Goal: Information Seeking & Learning: Learn about a topic

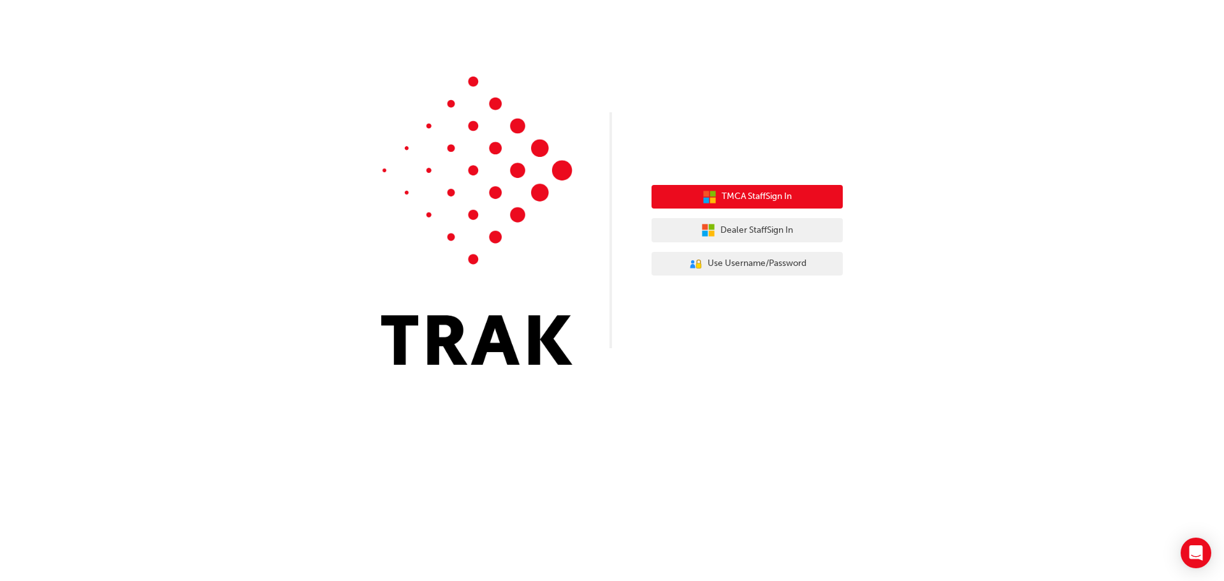
click at [744, 200] on span "TMCA Staff Sign In" at bounding box center [756, 196] width 70 height 15
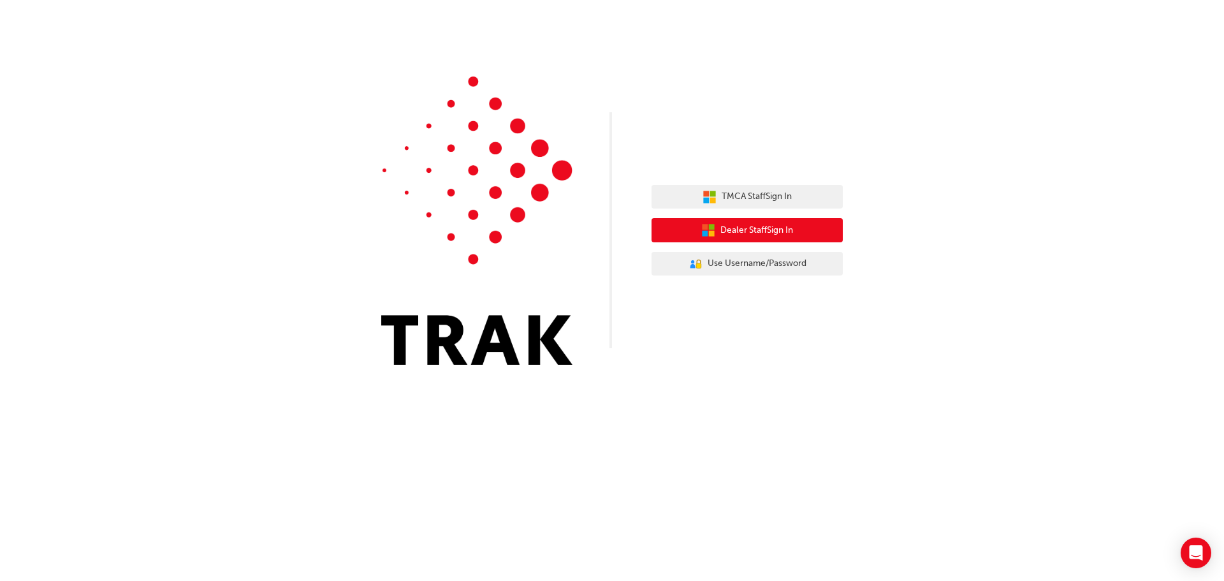
click at [739, 235] on span "Dealer Staff Sign In" at bounding box center [756, 230] width 73 height 15
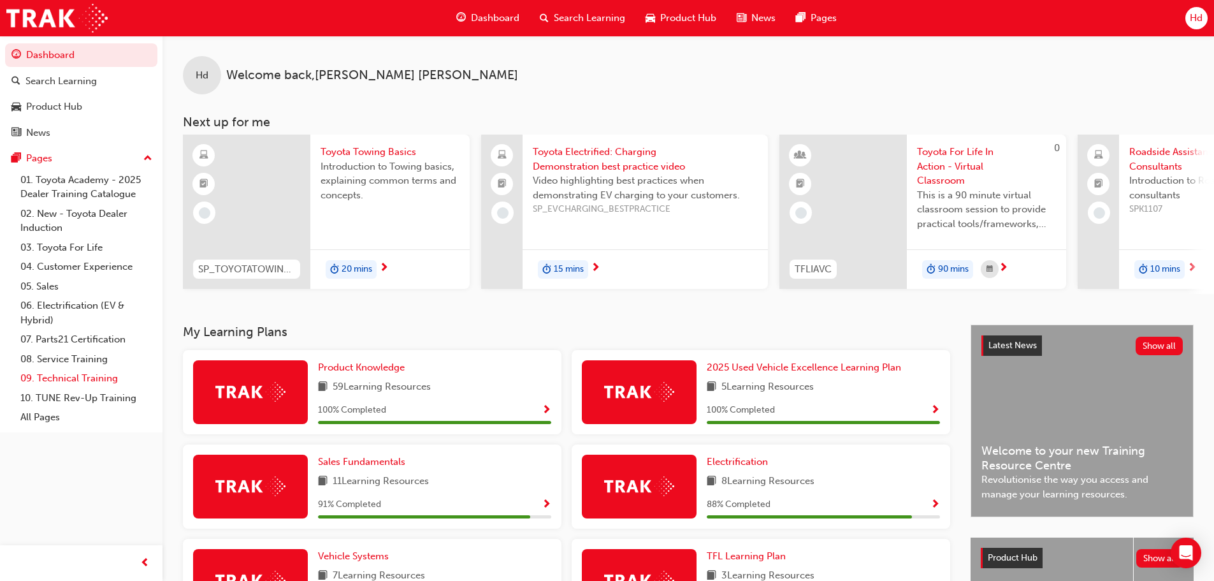
click at [92, 381] on link "09. Technical Training" at bounding box center [86, 378] width 142 height 20
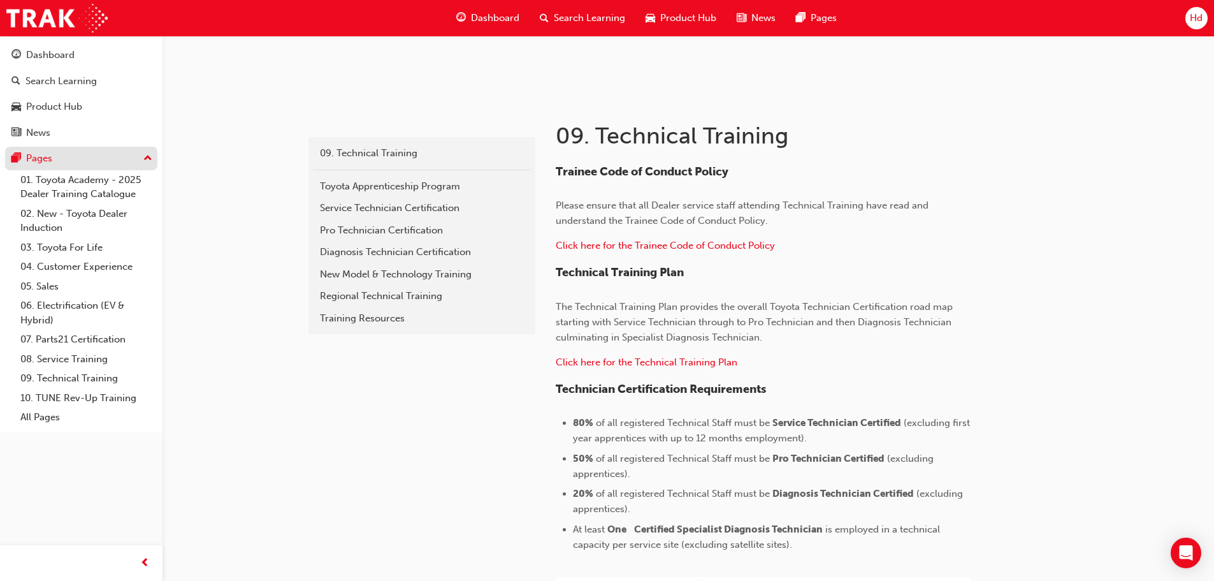
scroll to position [190, 0]
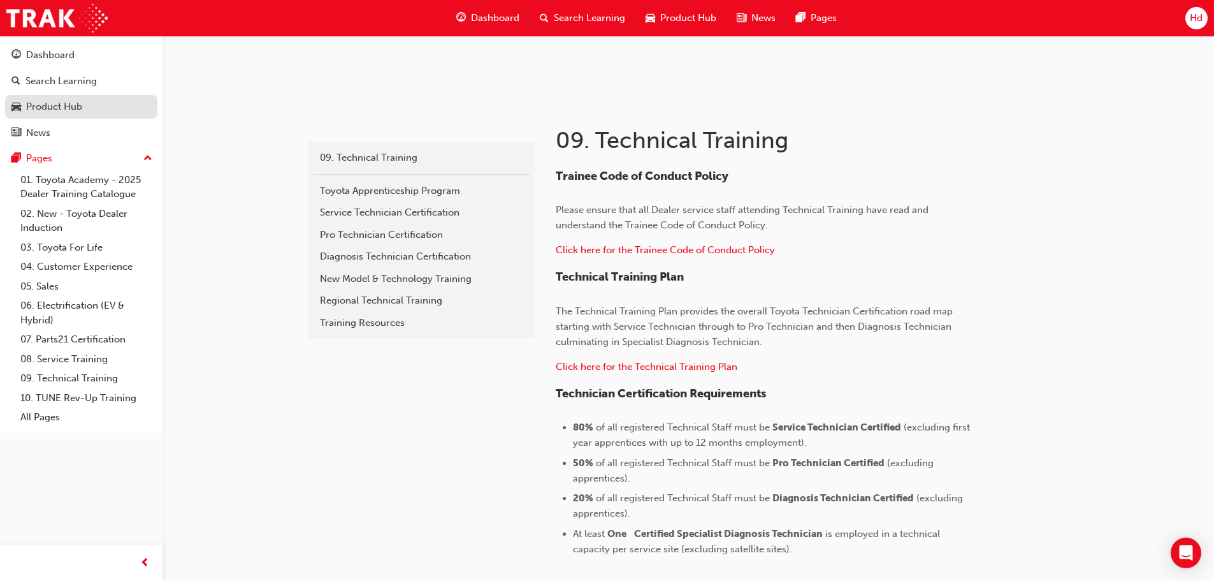
click at [68, 105] on div "Product Hub" at bounding box center [54, 106] width 56 height 15
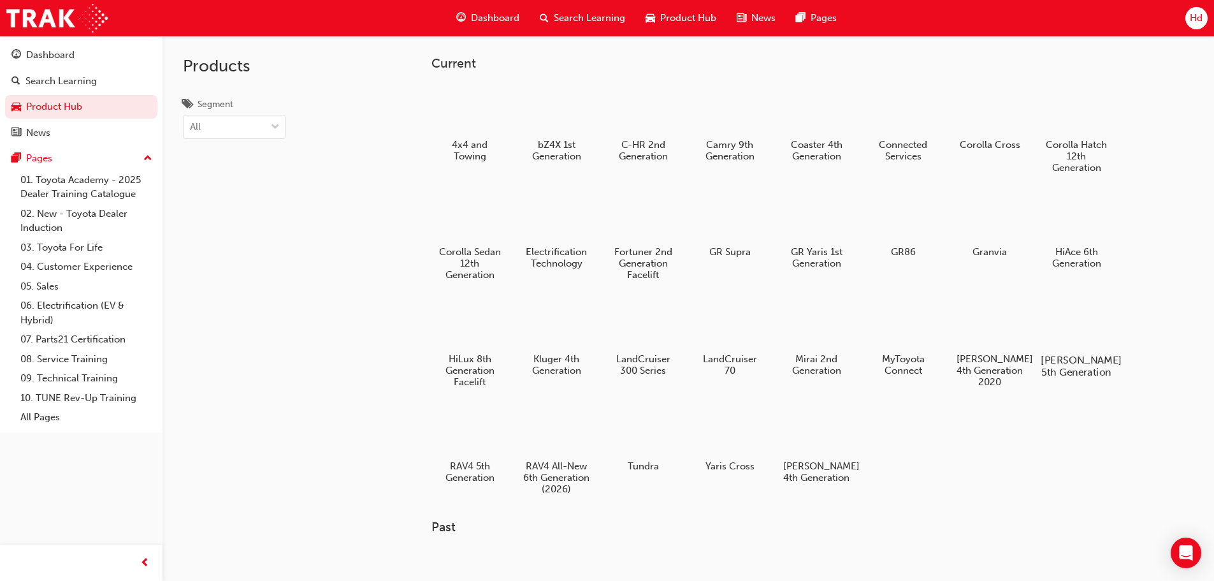
click at [1088, 328] on div at bounding box center [1076, 323] width 71 height 51
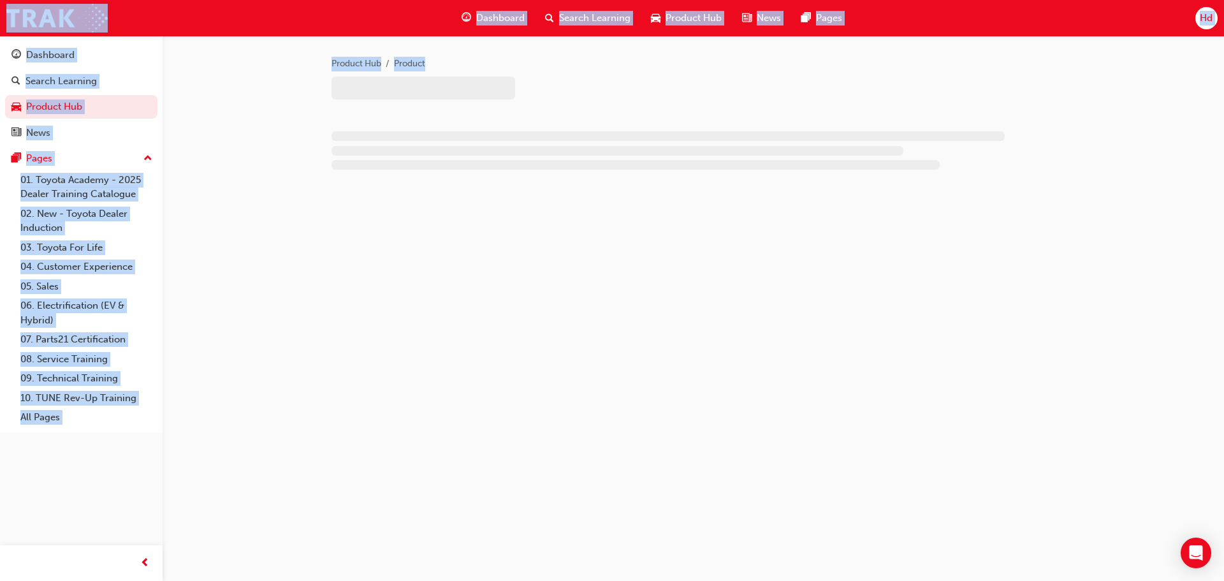
click at [1088, 328] on div "Product Hub Product" at bounding box center [612, 290] width 1224 height 581
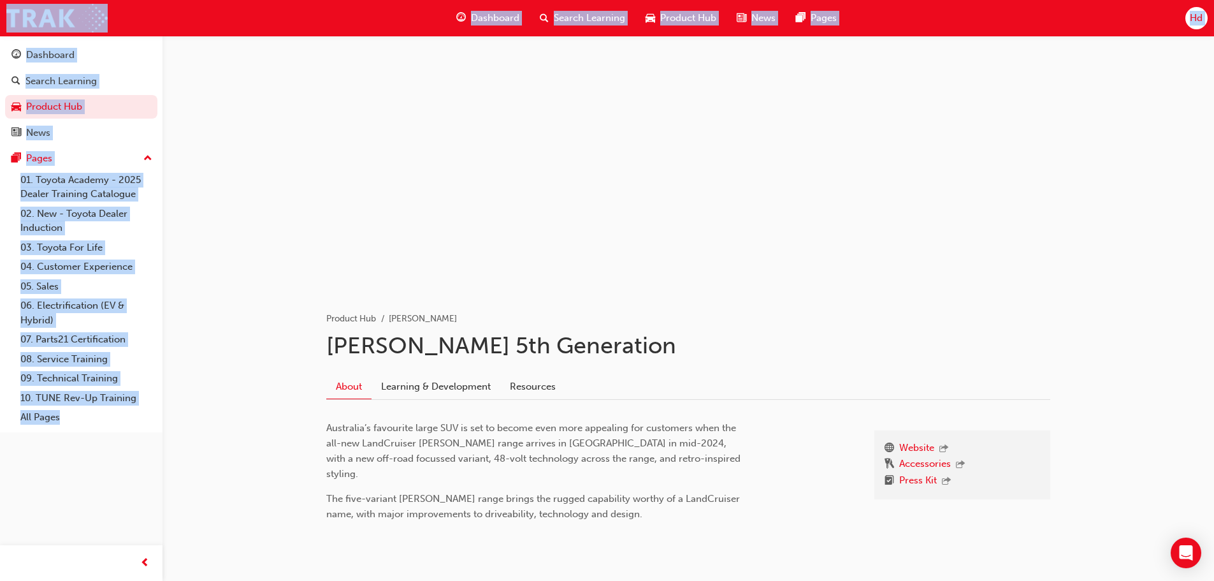
click at [249, 393] on div "Product Hub Prado Prado 5th Generation About Learning & Development Resources W…" at bounding box center [689, 314] width 1052 height 556
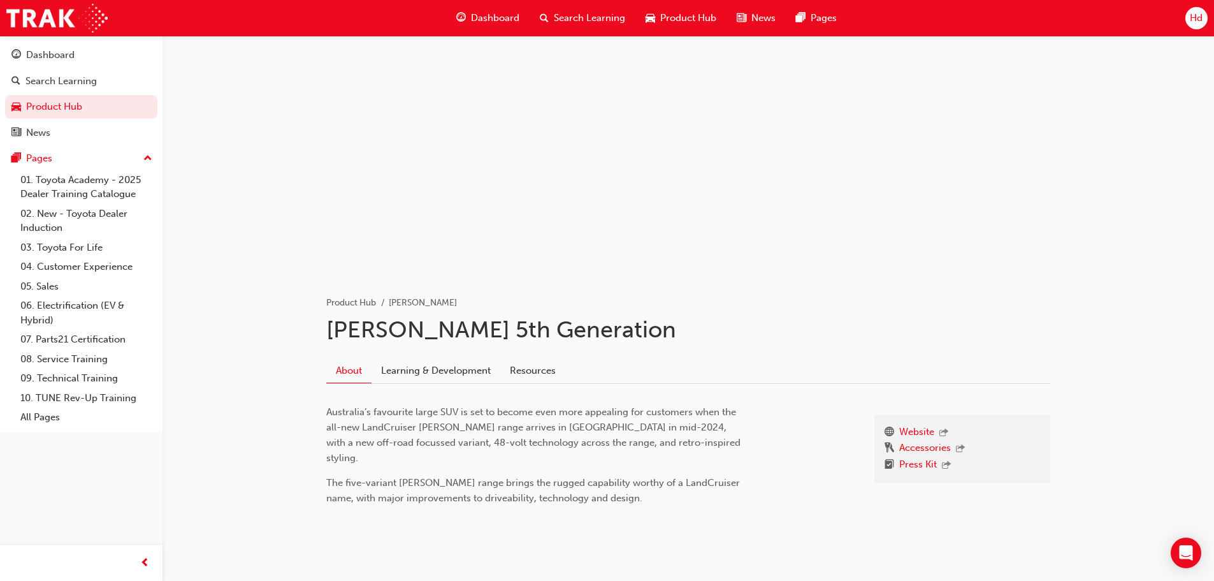
scroll to position [32, 0]
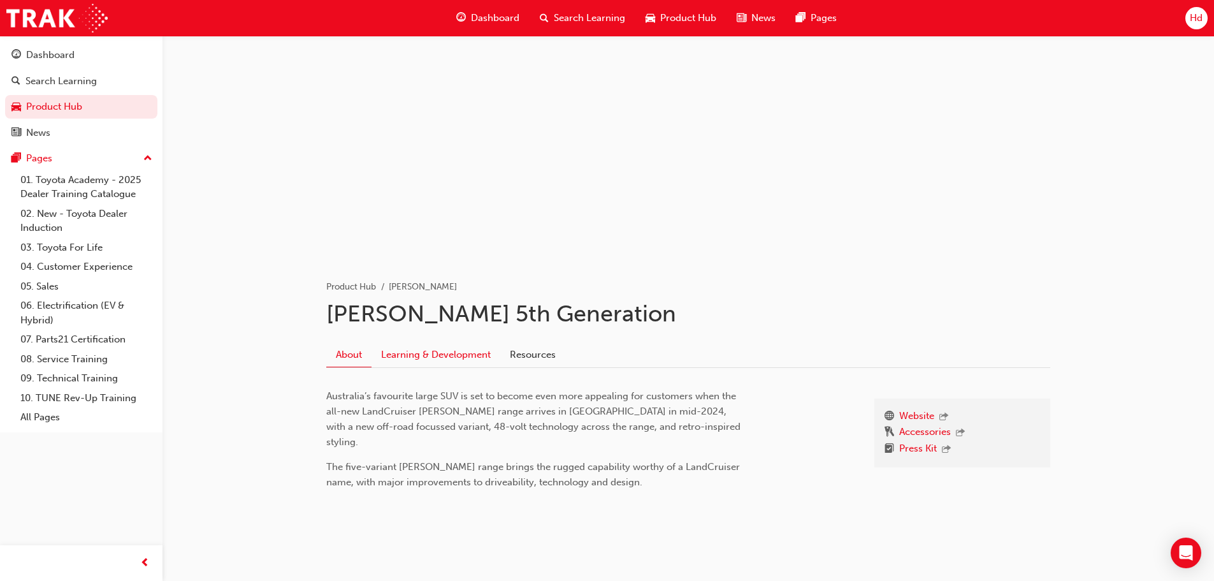
click at [407, 356] on link "Learning & Development" at bounding box center [436, 354] width 129 height 24
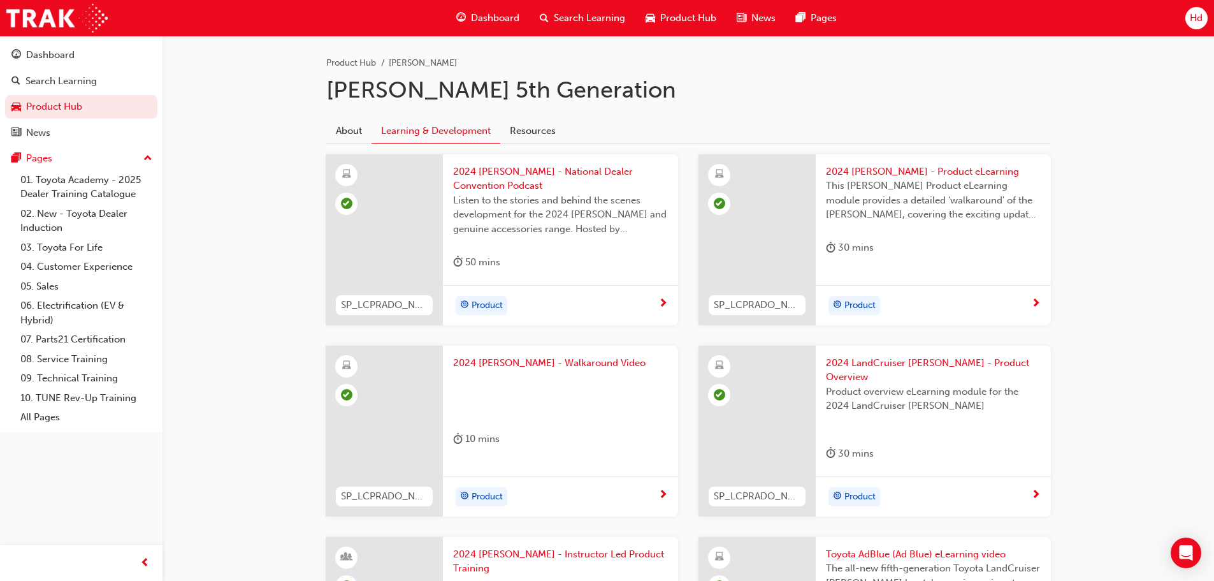
scroll to position [255, 0]
click at [1031, 301] on div "Product" at bounding box center [928, 305] width 205 height 19
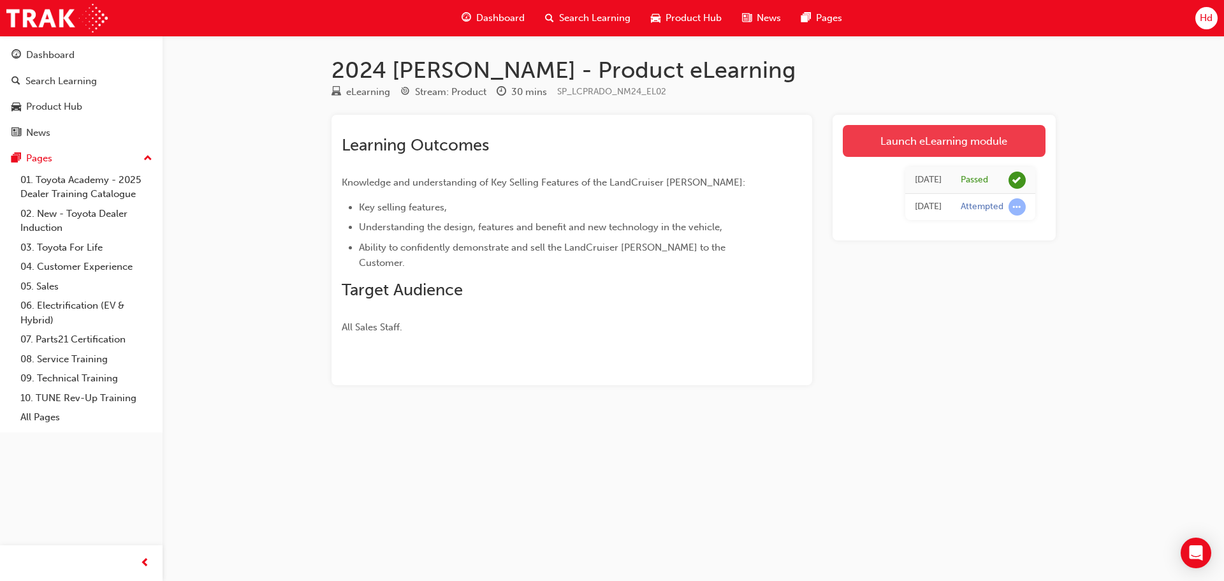
click at [917, 146] on link "Launch eLearning module" at bounding box center [944, 141] width 203 height 32
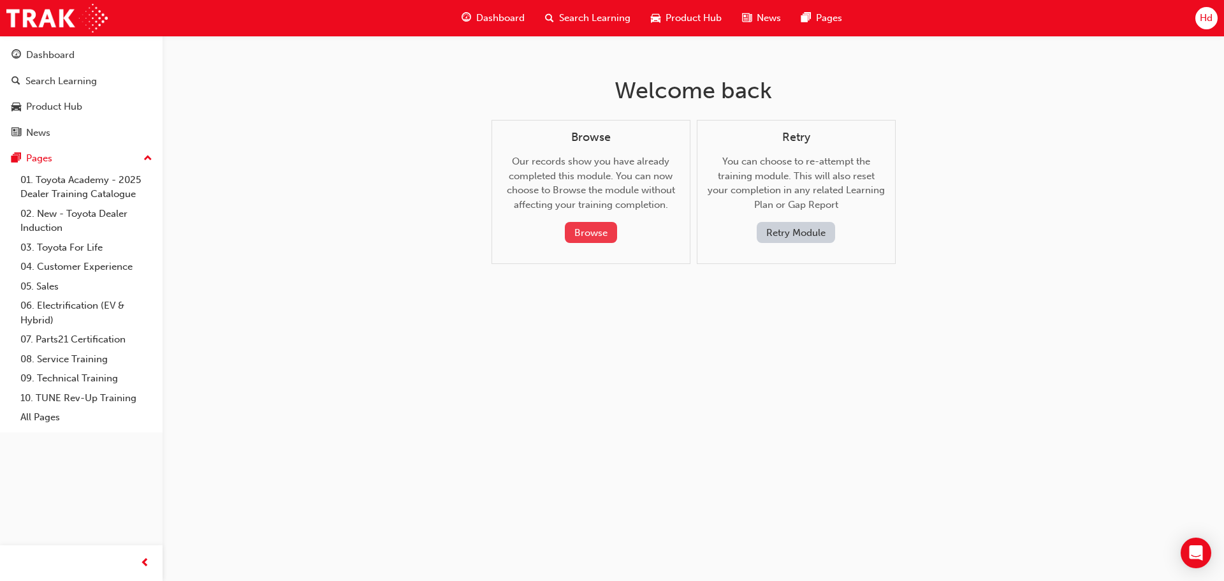
click at [602, 232] on button "Browse" at bounding box center [591, 232] width 52 height 21
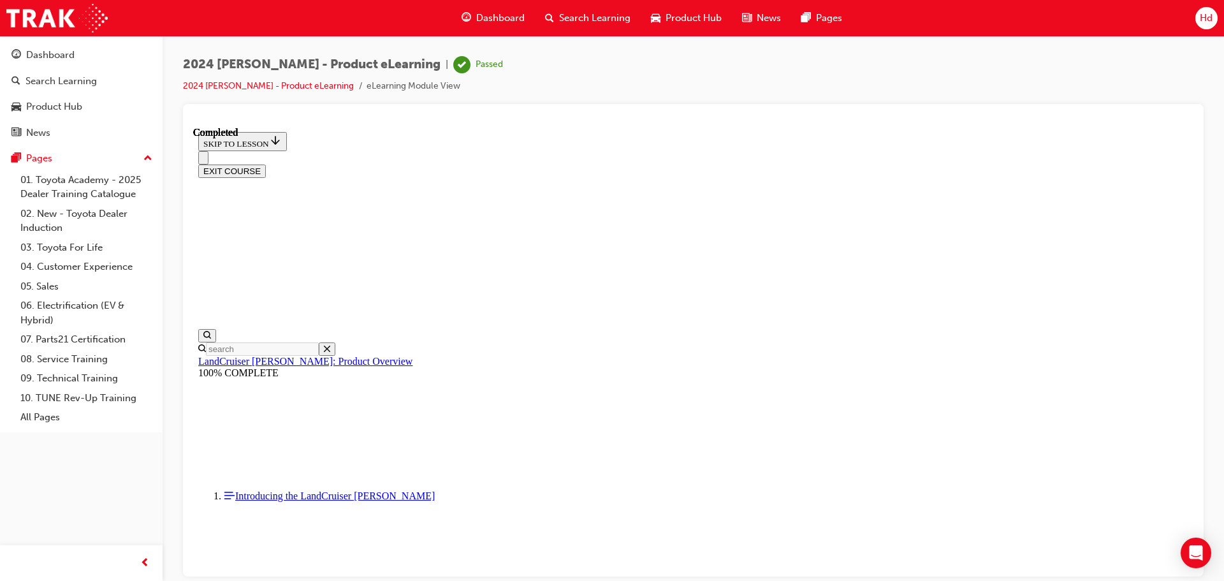
scroll to position [1, 0]
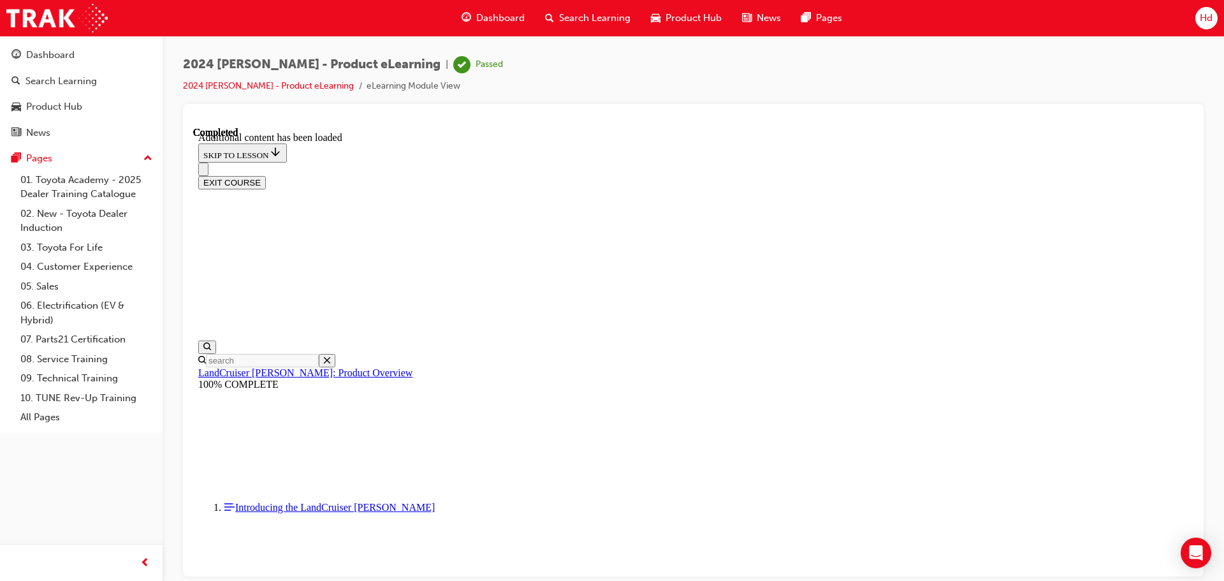
scroll to position [4098, 0]
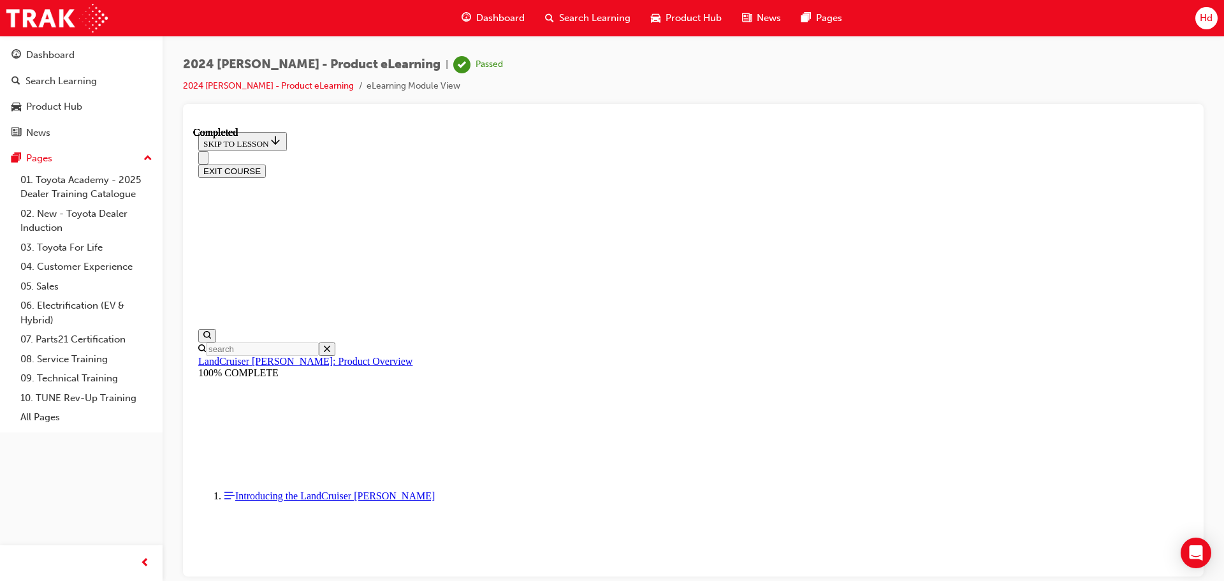
scroll to position [5198, 0]
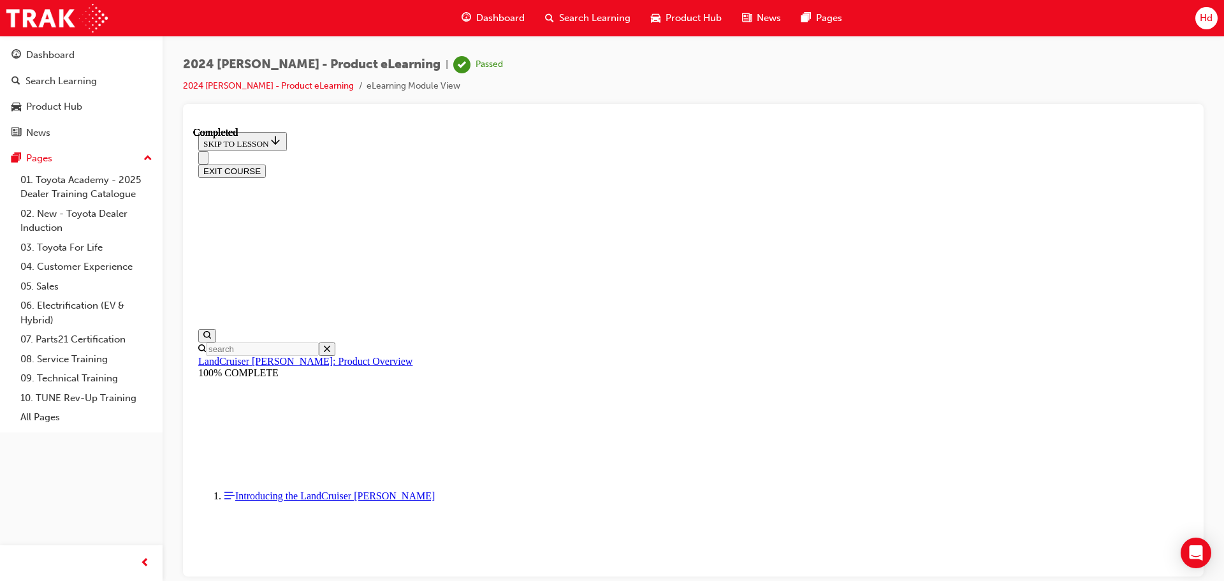
scroll to position [3061, 0]
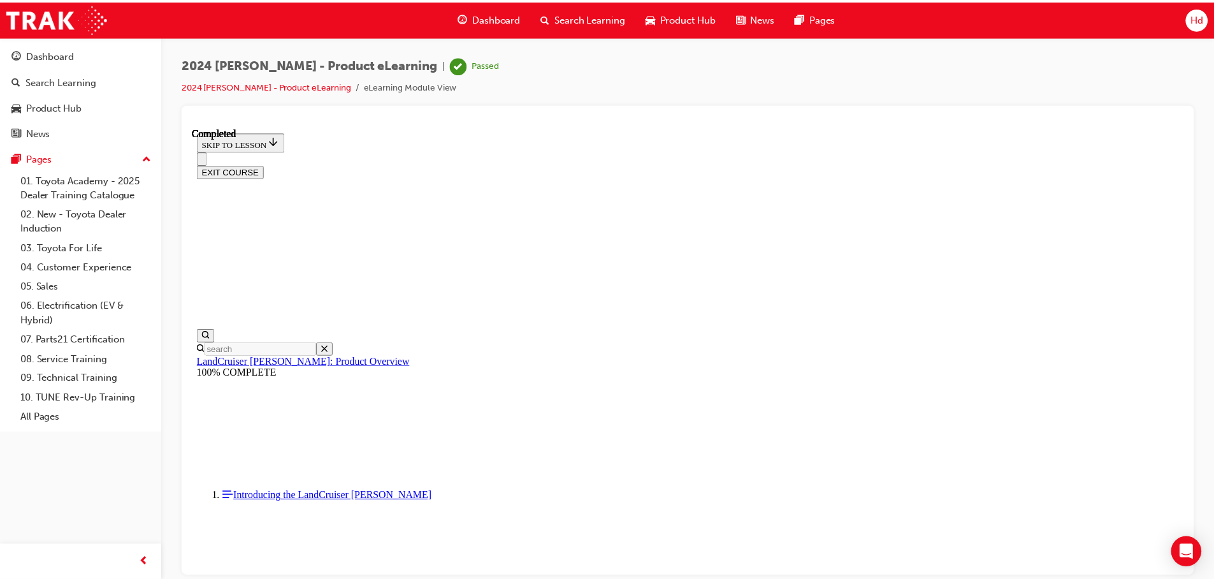
scroll to position [1531, 0]
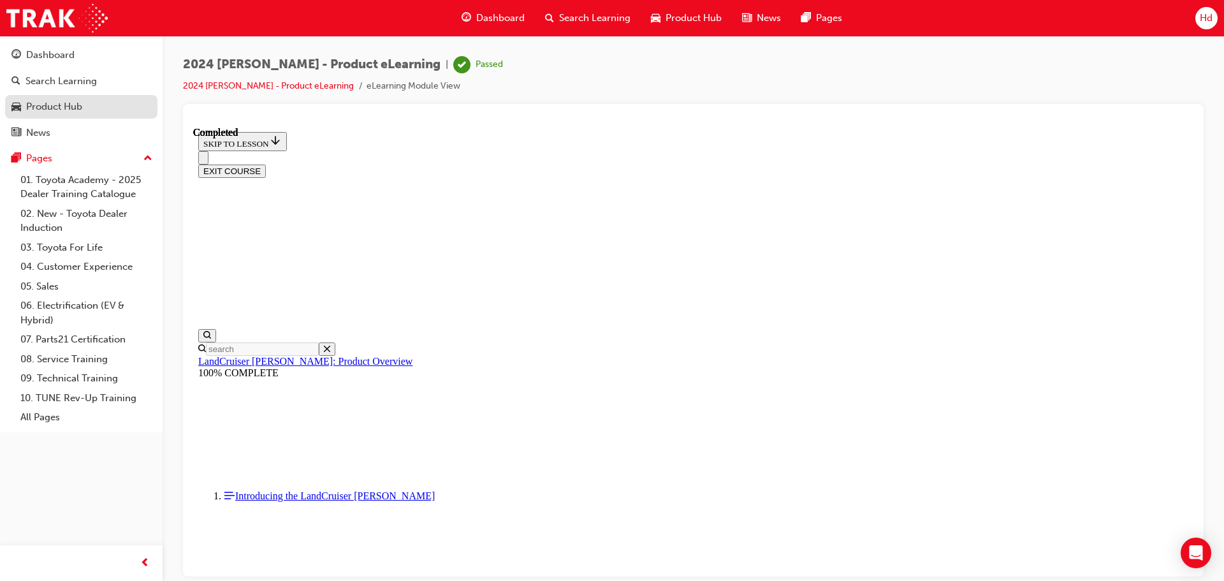
click at [59, 112] on div "Product Hub" at bounding box center [54, 106] width 56 height 15
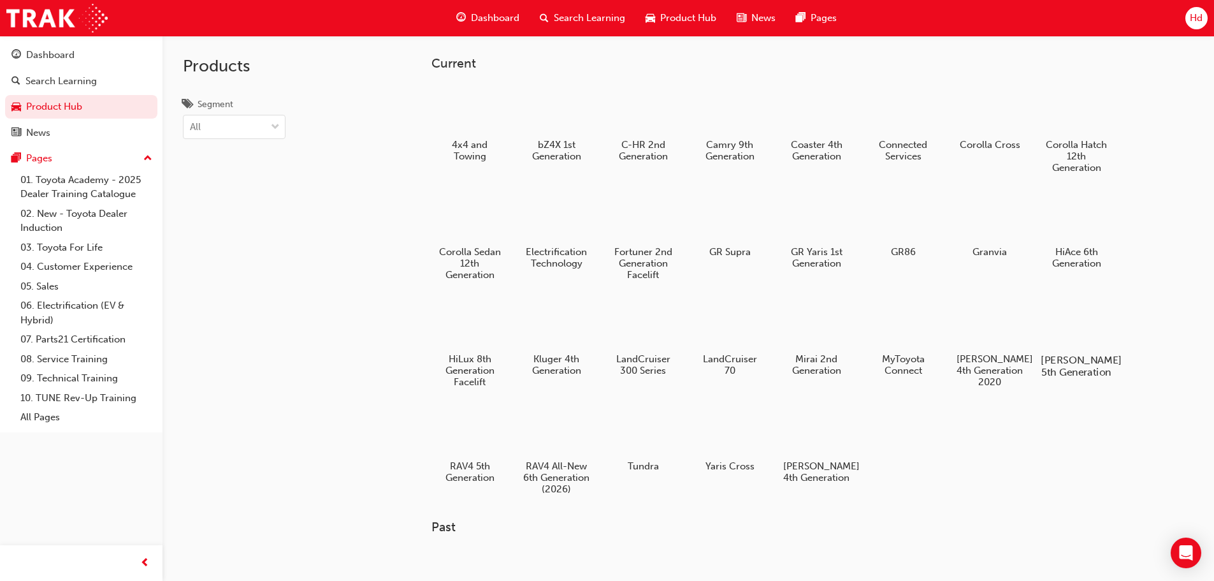
click at [1072, 330] on div at bounding box center [1076, 323] width 71 height 51
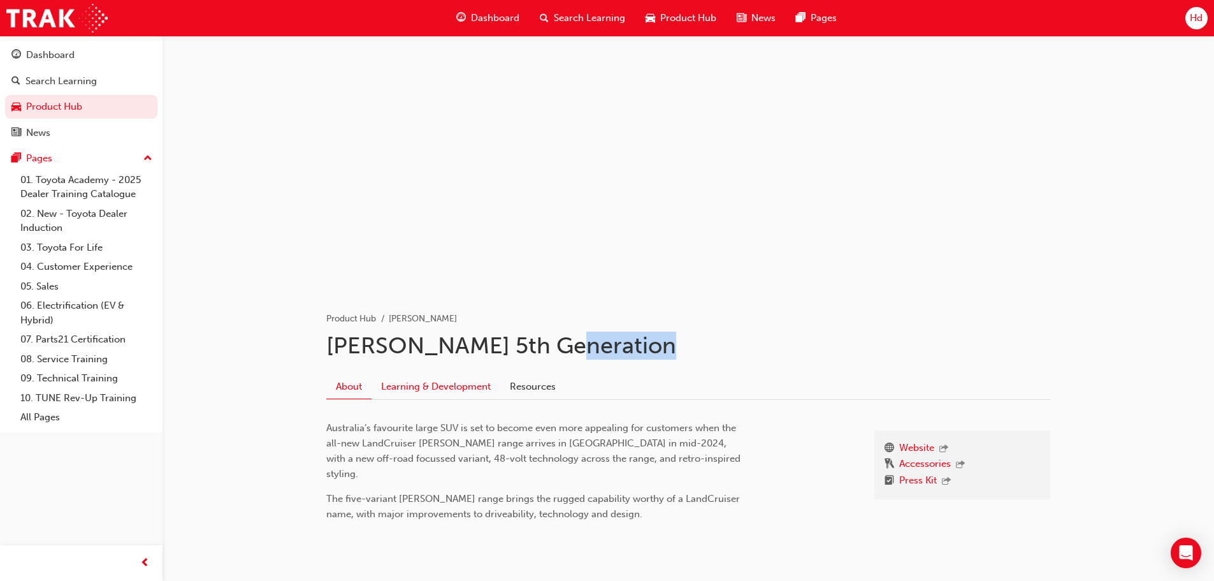
click at [433, 390] on link "Learning & Development" at bounding box center [436, 386] width 129 height 24
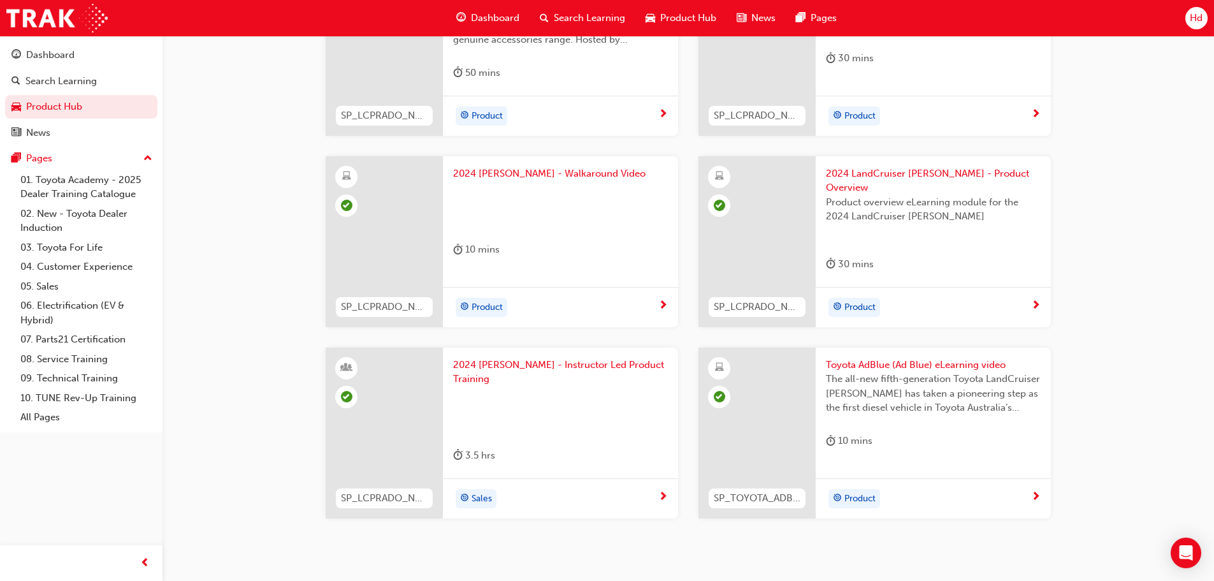
scroll to position [446, 0]
click at [553, 356] on span "2024 Prado - Instructor Led Product Training" at bounding box center [560, 370] width 215 height 29
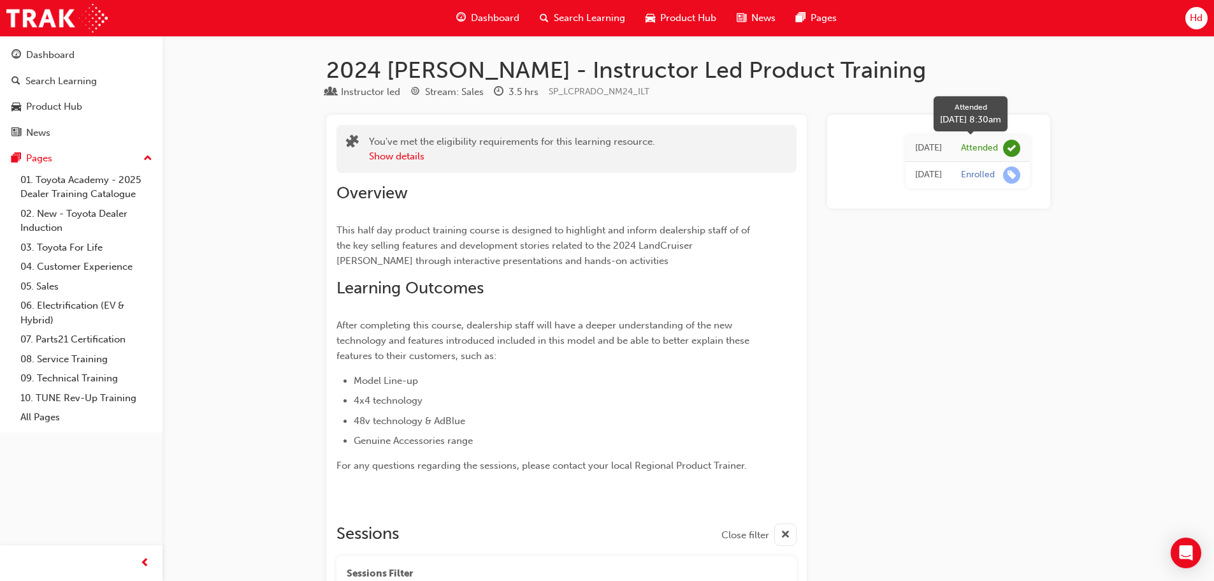
click at [1013, 147] on span "learningRecordVerb_ATTEND-icon" at bounding box center [1011, 148] width 17 height 17
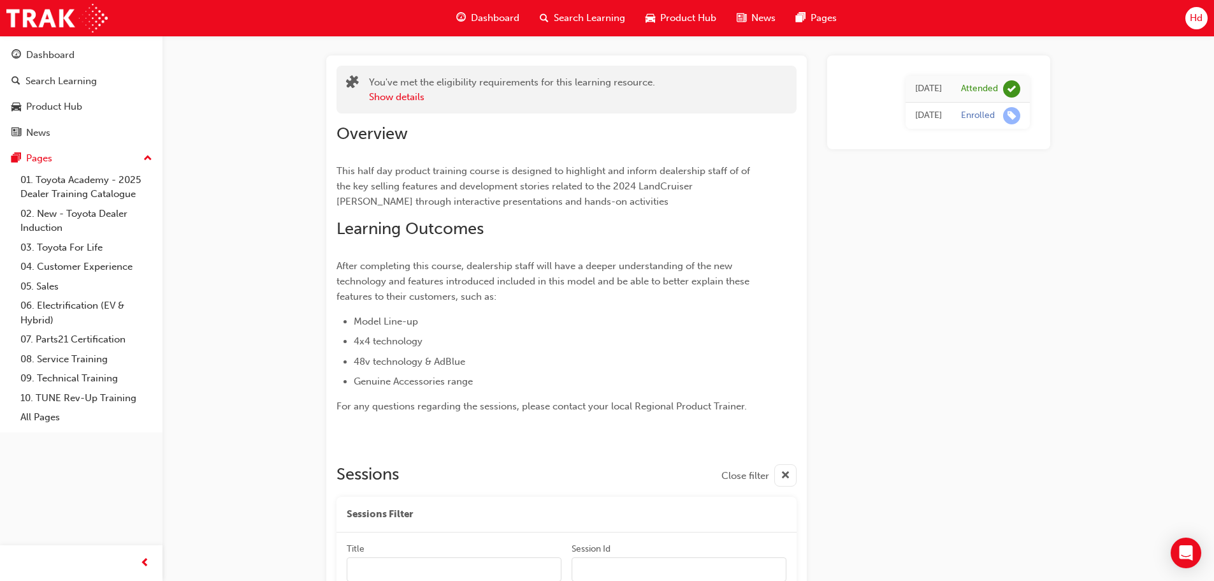
scroll to position [255, 0]
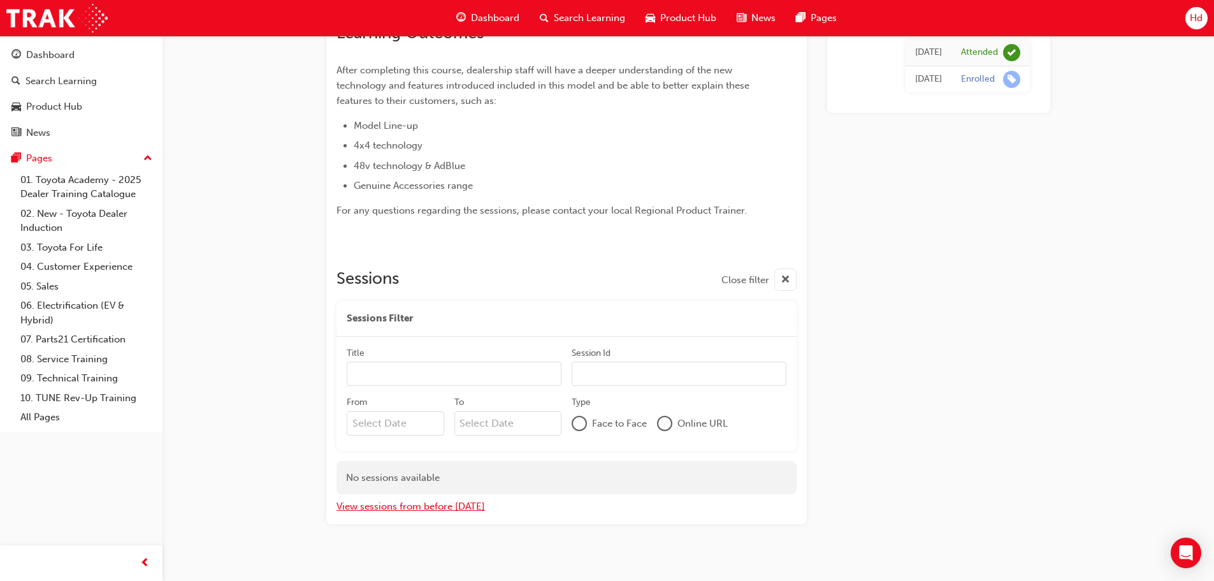
click at [423, 507] on button "View sessions from before today" at bounding box center [411, 506] width 149 height 15
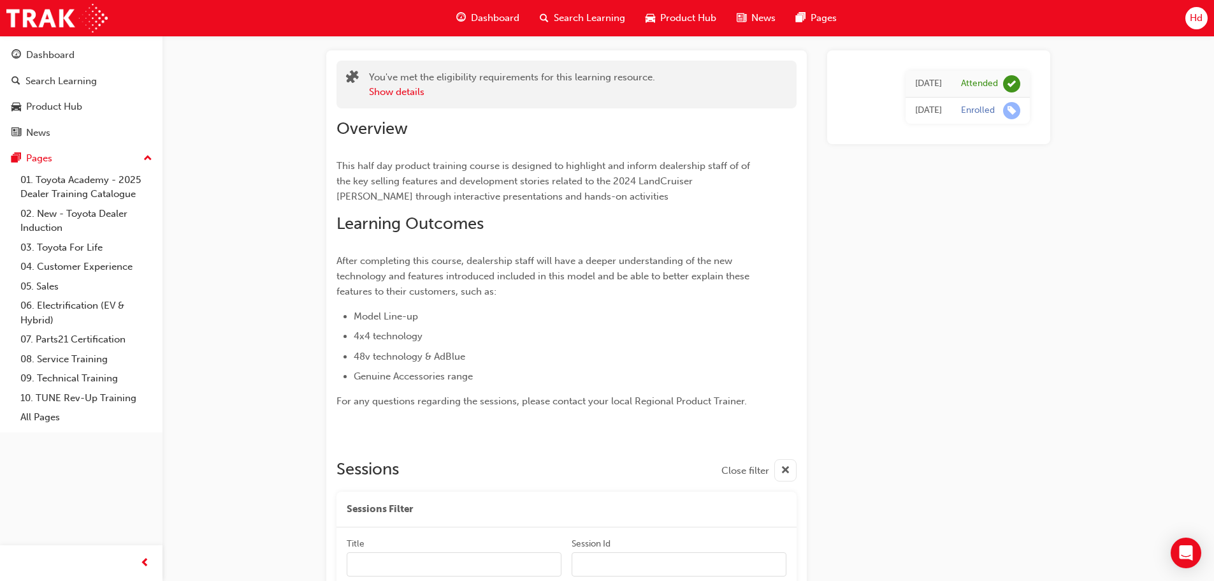
scroll to position [64, 0]
click at [960, 86] on td "Attended" at bounding box center [991, 84] width 78 height 27
click at [999, 82] on div "Attended" at bounding box center [990, 84] width 59 height 17
click at [1011, 85] on span "learningRecordVerb_ATTEND-icon" at bounding box center [1011, 84] width 17 height 17
click at [915, 87] on div "Tue 15 Oct 2024" at bounding box center [928, 84] width 27 height 15
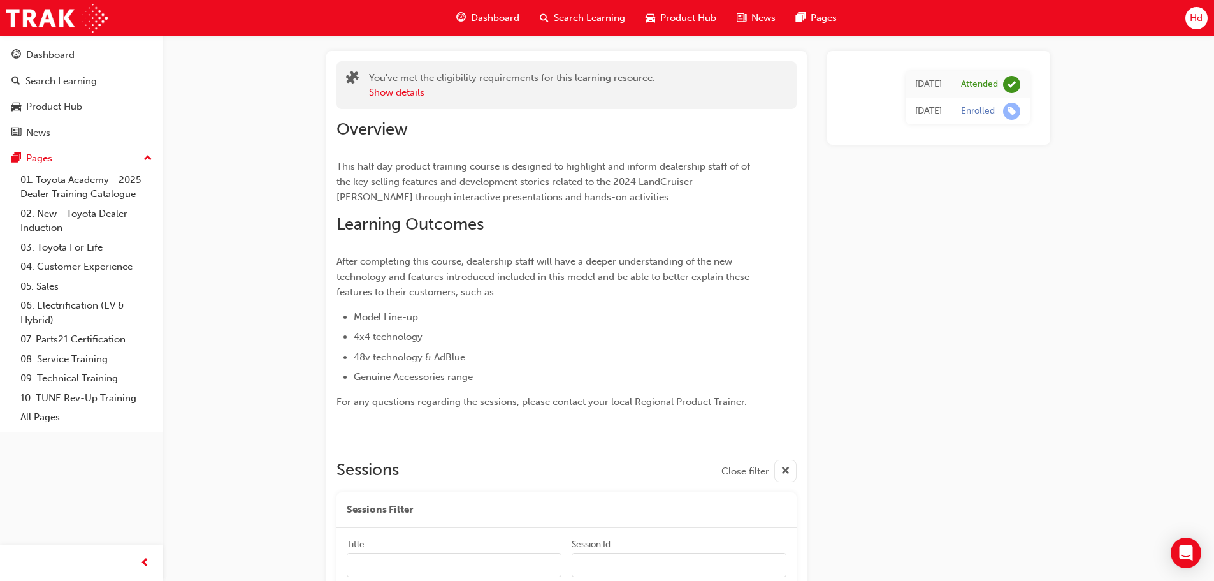
click at [380, 261] on span "After completing this course, dealership staff will have a deeper understanding…" at bounding box center [545, 277] width 416 height 42
click at [431, 301] on div "Overview This half day product training course is designed to highlight and inf…" at bounding box center [544, 264] width 414 height 290
drag, startPoint x: 475, startPoint y: 431, endPoint x: 539, endPoint y: 411, distance: 66.3
click at [476, 431] on div at bounding box center [567, 434] width 460 height 10
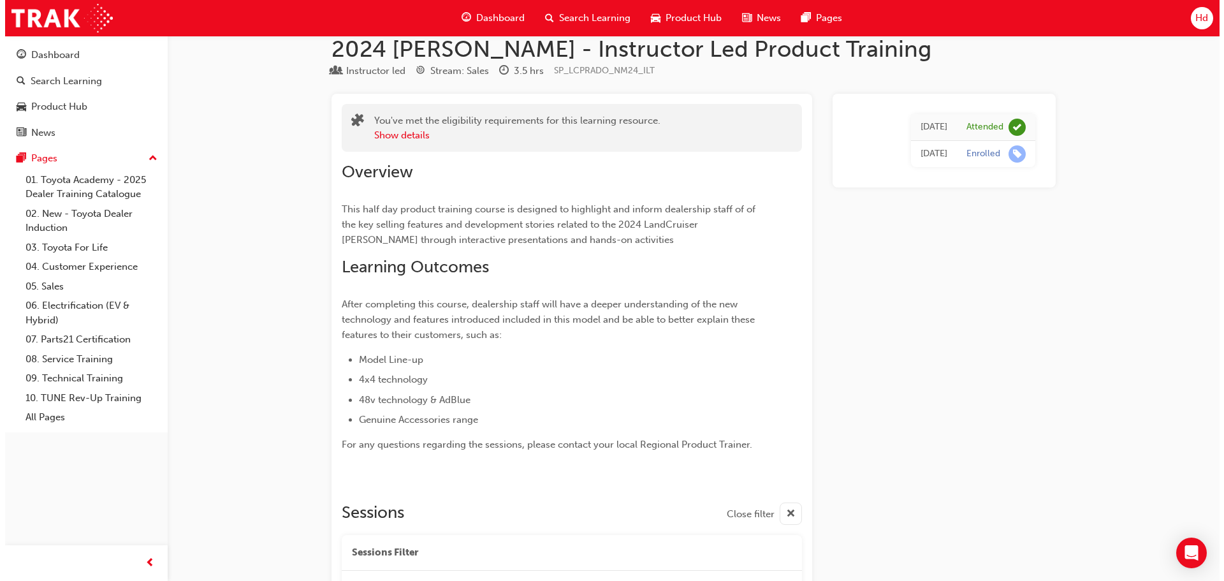
scroll to position [0, 0]
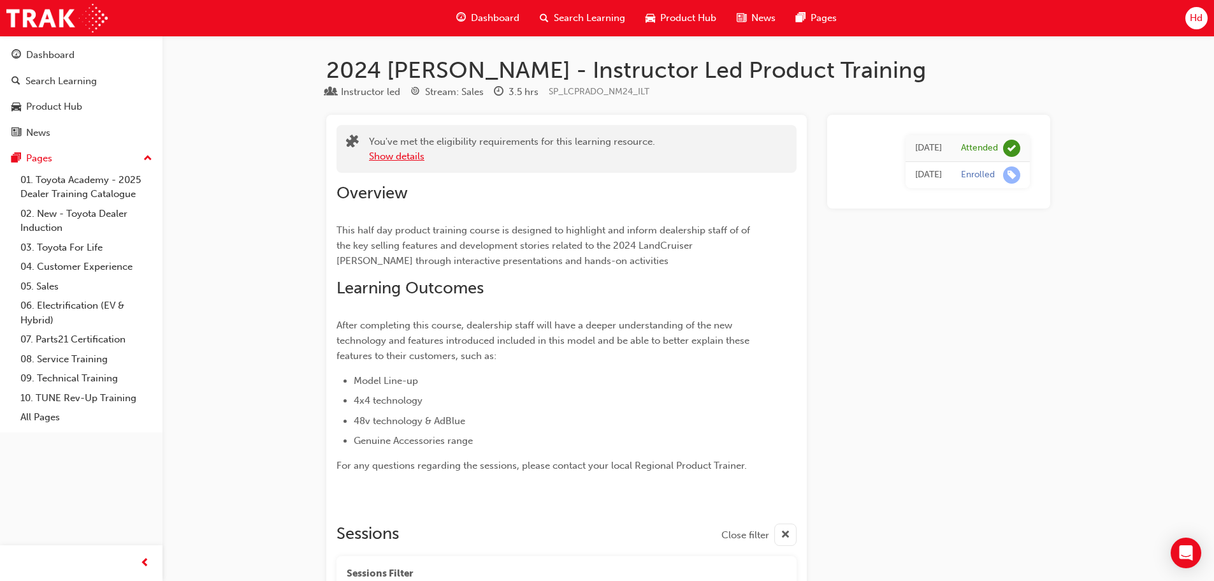
click at [404, 152] on button "Show details" at bounding box center [396, 156] width 55 height 15
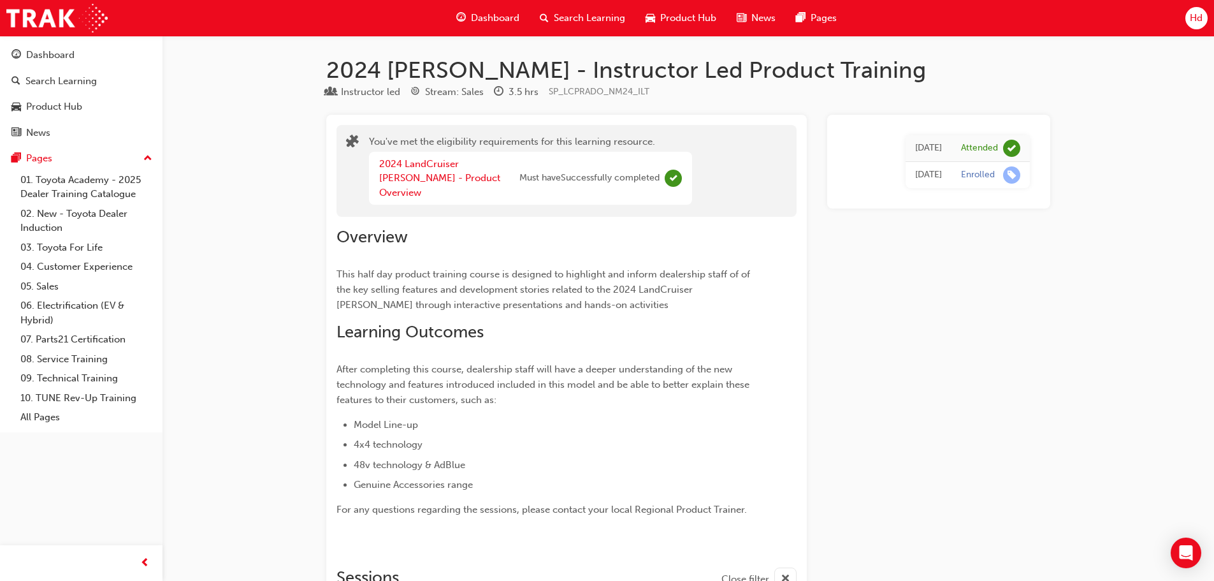
click at [624, 171] on span "Must have Successfully completed" at bounding box center [589, 178] width 140 height 15
click at [449, 170] on div "2024 LandCruiser Prado - Product Overview" at bounding box center [449, 178] width 140 height 43
click at [449, 164] on link "2024 LandCruiser Prado - Product Overview" at bounding box center [439, 178] width 121 height 40
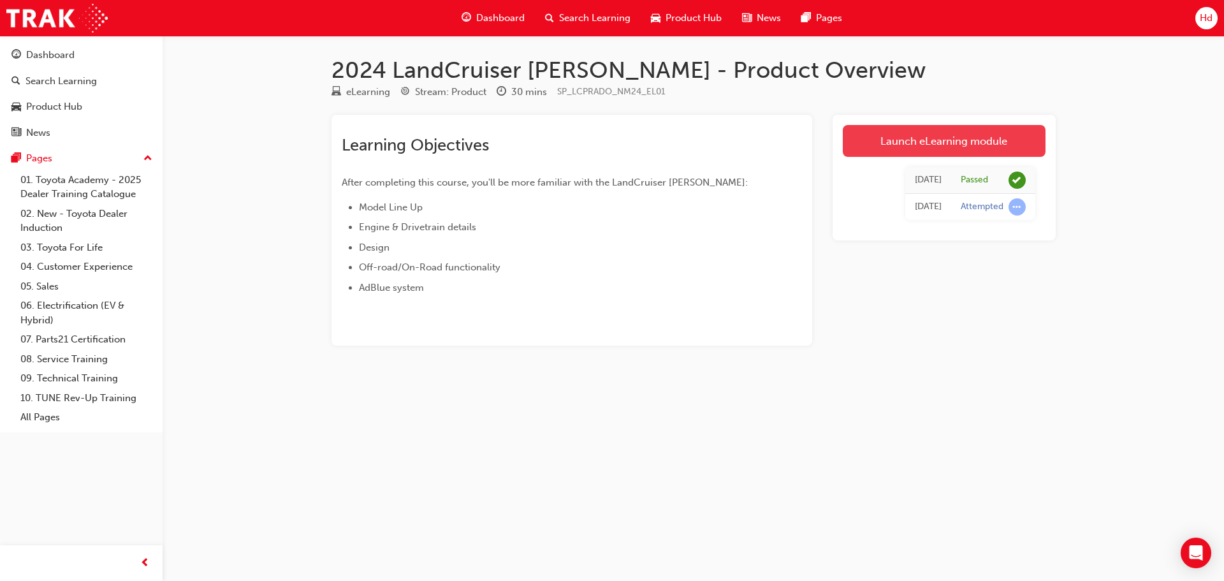
click at [944, 145] on link "Launch eLearning module" at bounding box center [944, 141] width 203 height 32
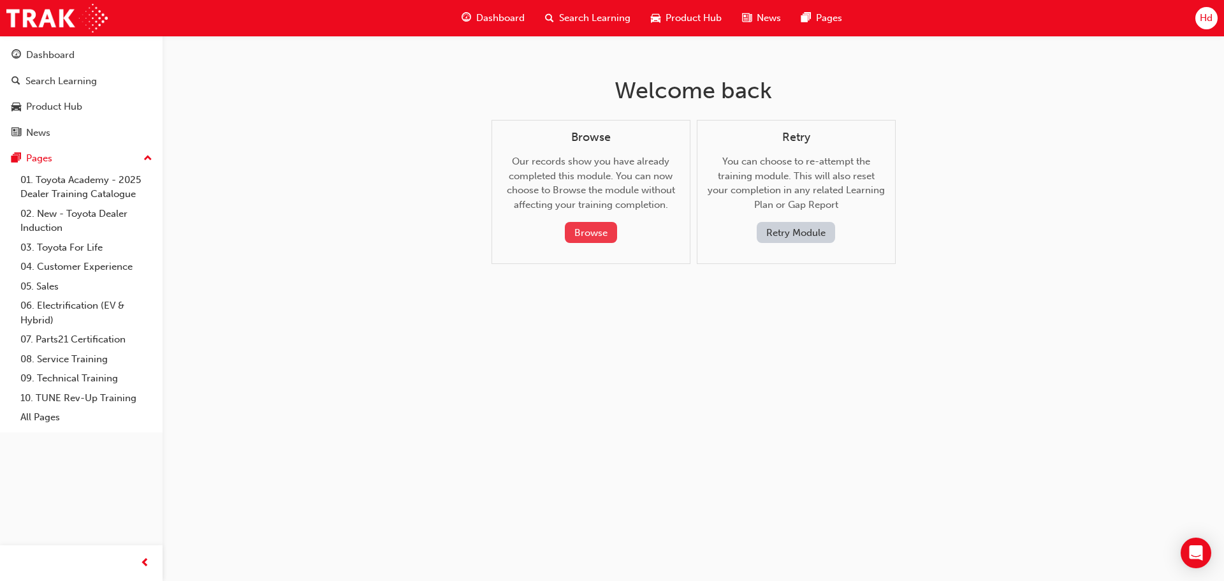
click at [590, 234] on button "Browse" at bounding box center [591, 232] width 52 height 21
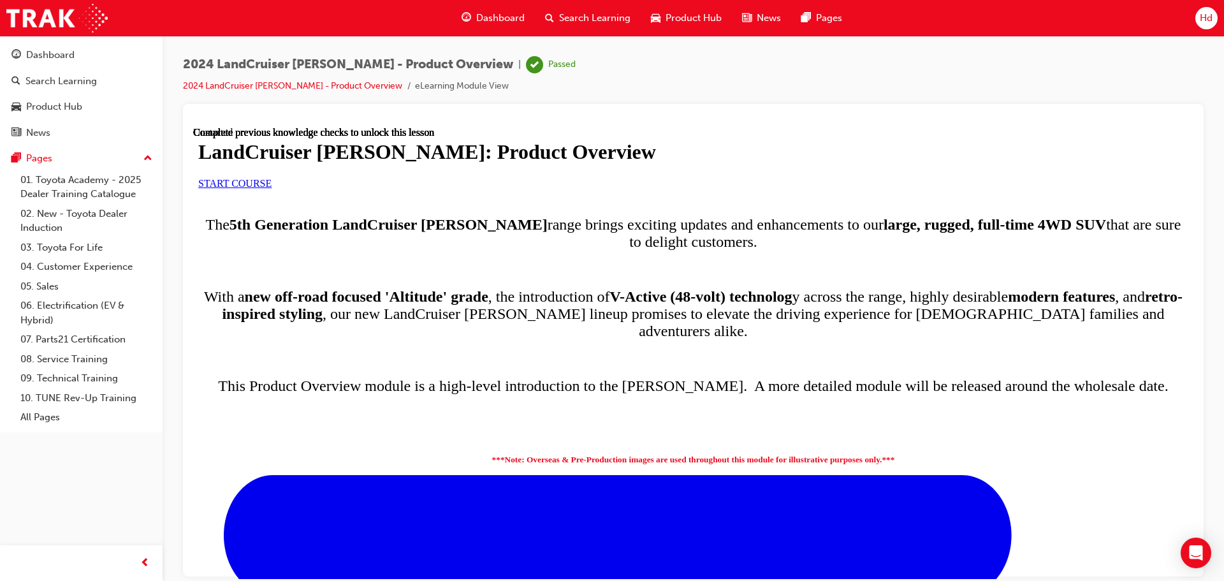
scroll to position [664, 0]
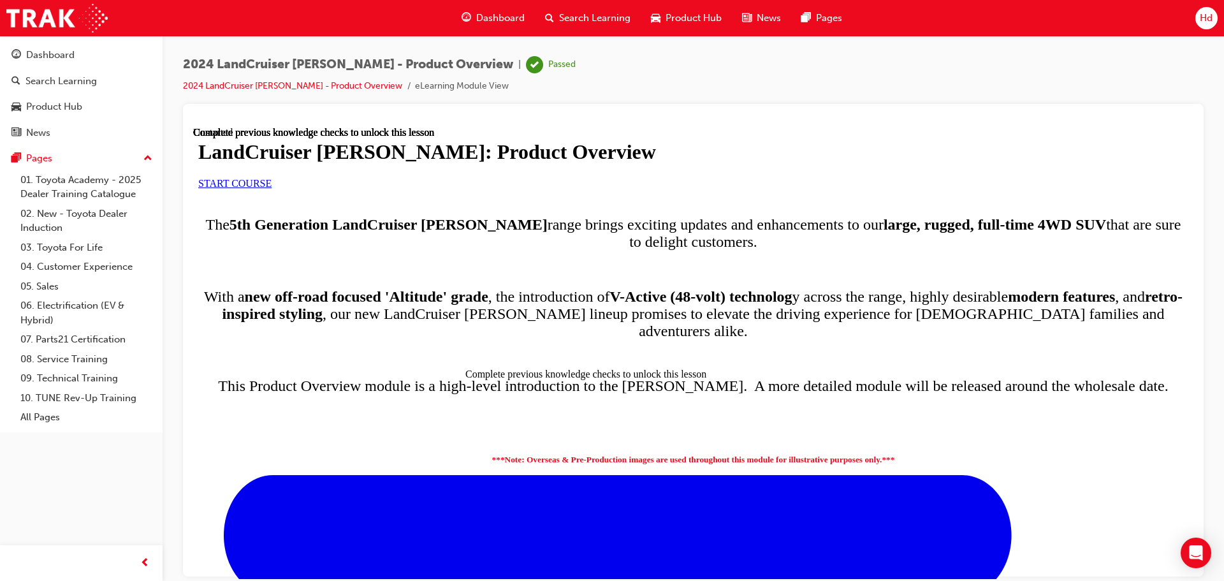
drag, startPoint x: 582, startPoint y: 382, endPoint x: 539, endPoint y: 346, distance: 55.7
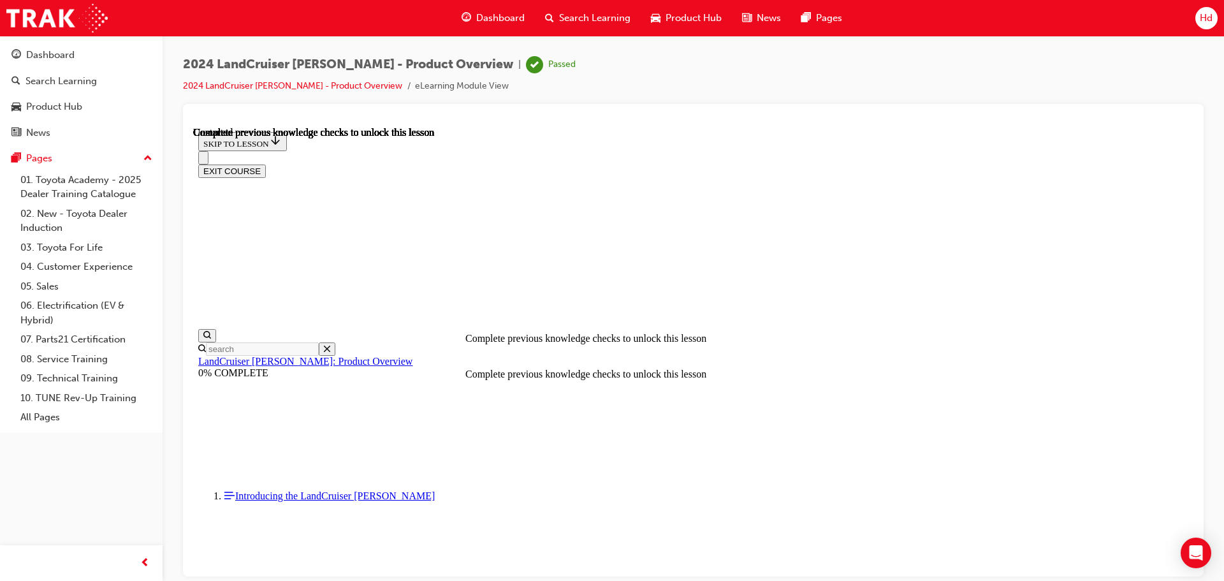
scroll to position [1, 0]
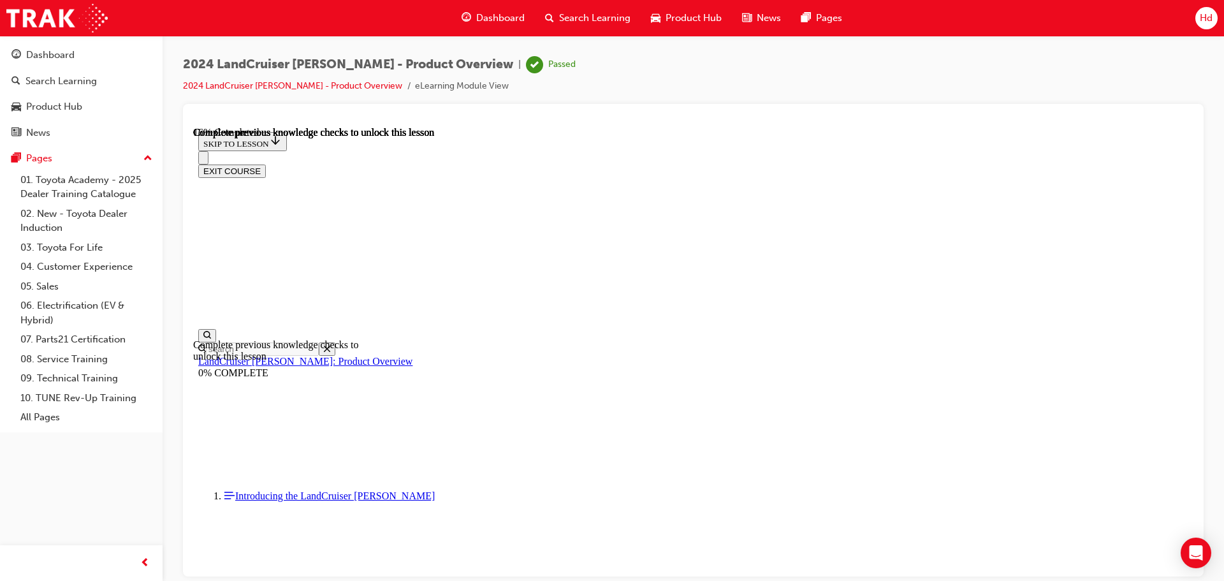
scroll to position [961, 0]
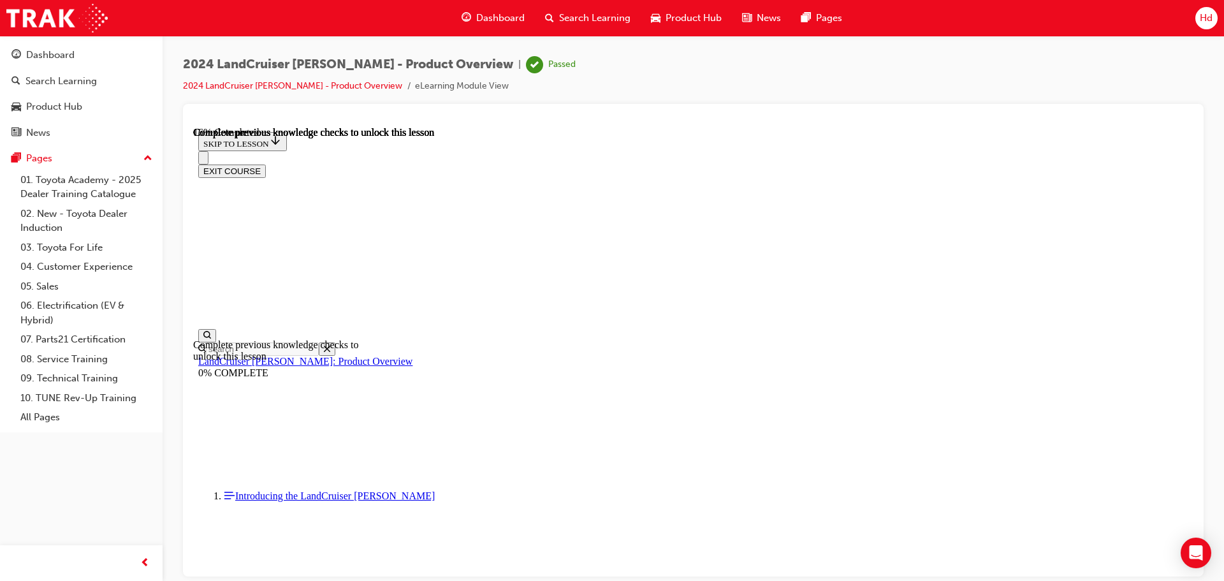
scroll to position [758, 0]
drag, startPoint x: 520, startPoint y: 553, endPoint x: 1084, endPoint y: 542, distance: 564.1
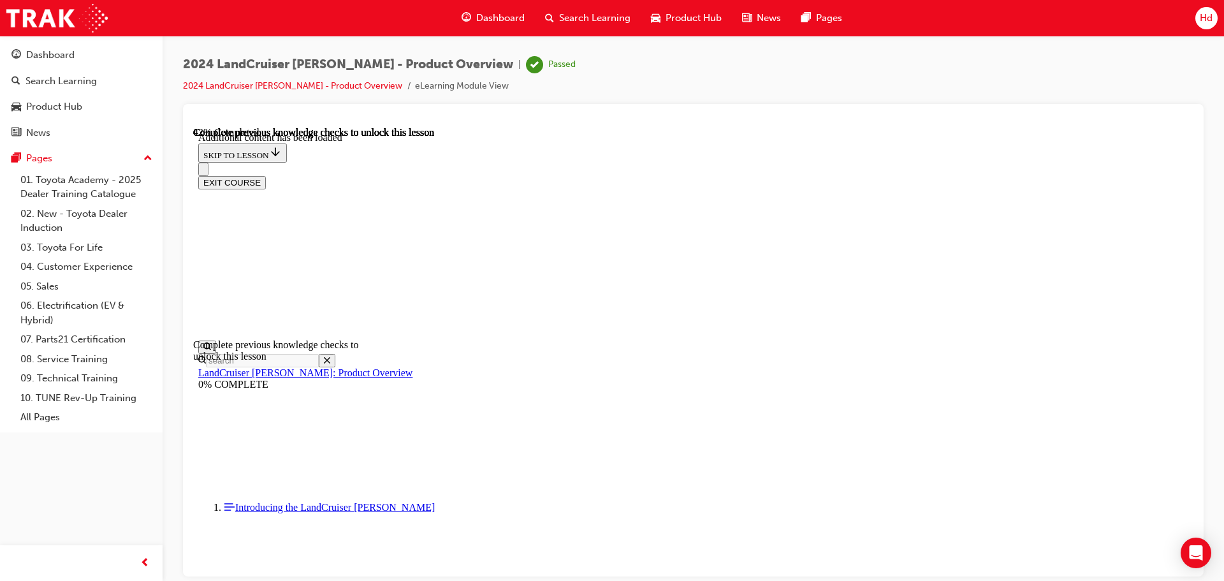
scroll to position [1593, 0]
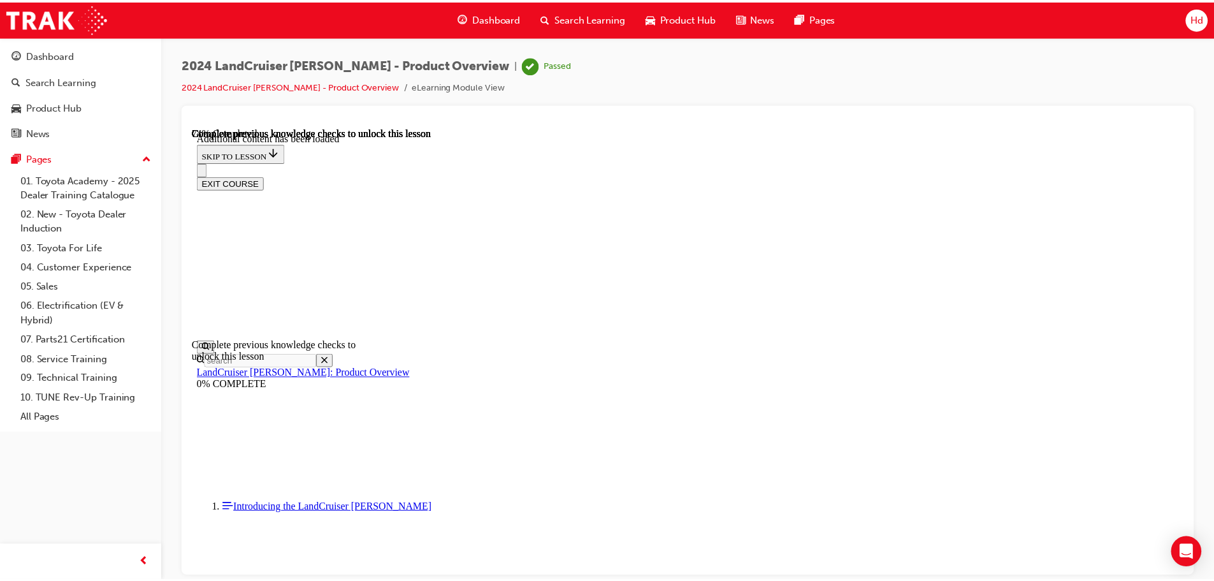
scroll to position [2354, 0]
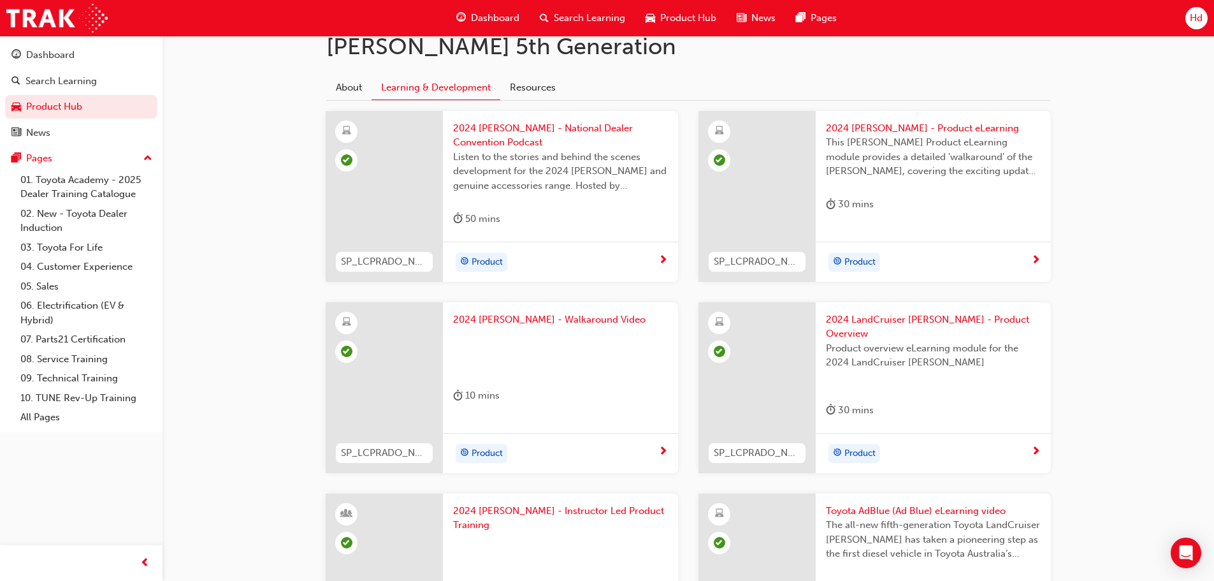
scroll to position [319, 0]
